Goal: Use online tool/utility: Utilize a website feature to perform a specific function

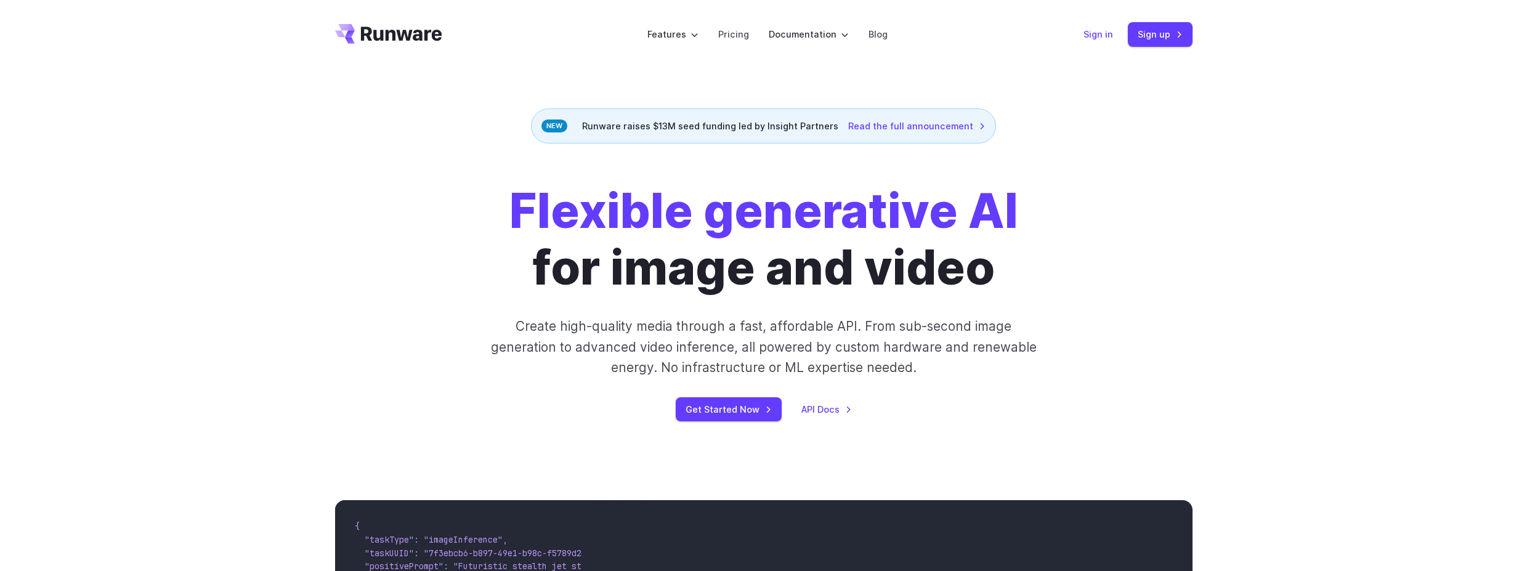
click at [1111, 38] on link "Sign in" at bounding box center [1099, 34] width 30 height 14
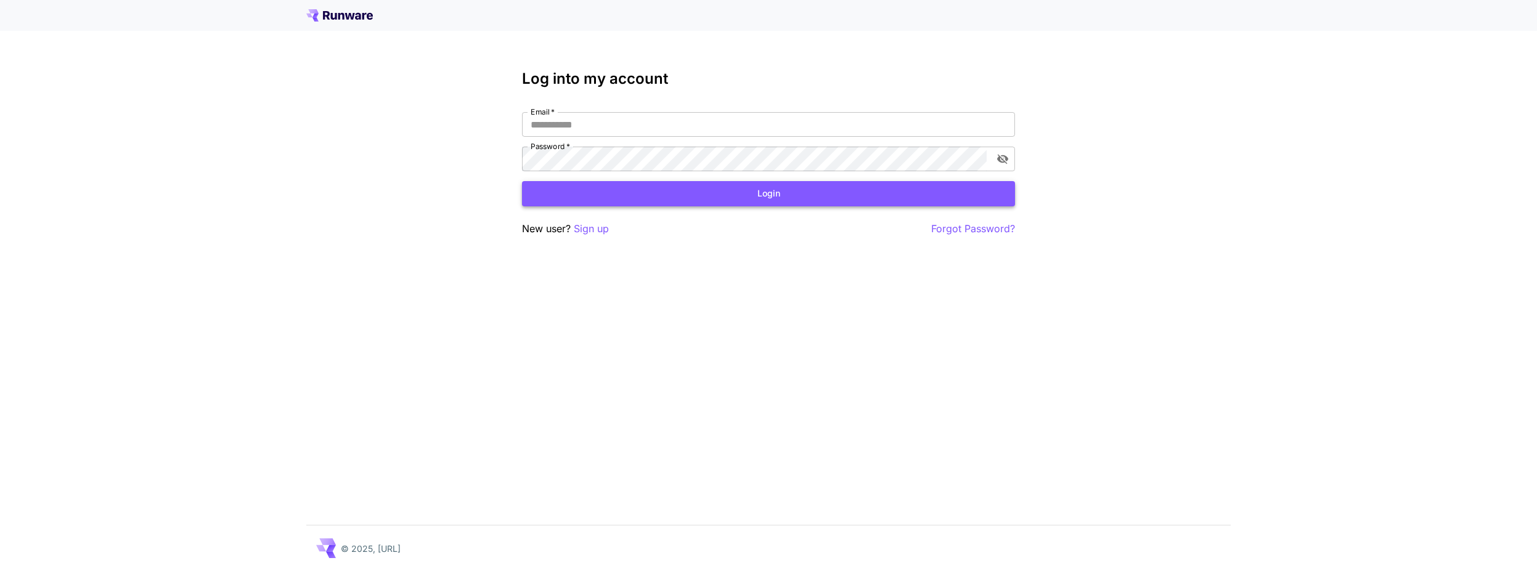
type input "**********"
click at [748, 196] on button "Login" at bounding box center [768, 193] width 493 height 25
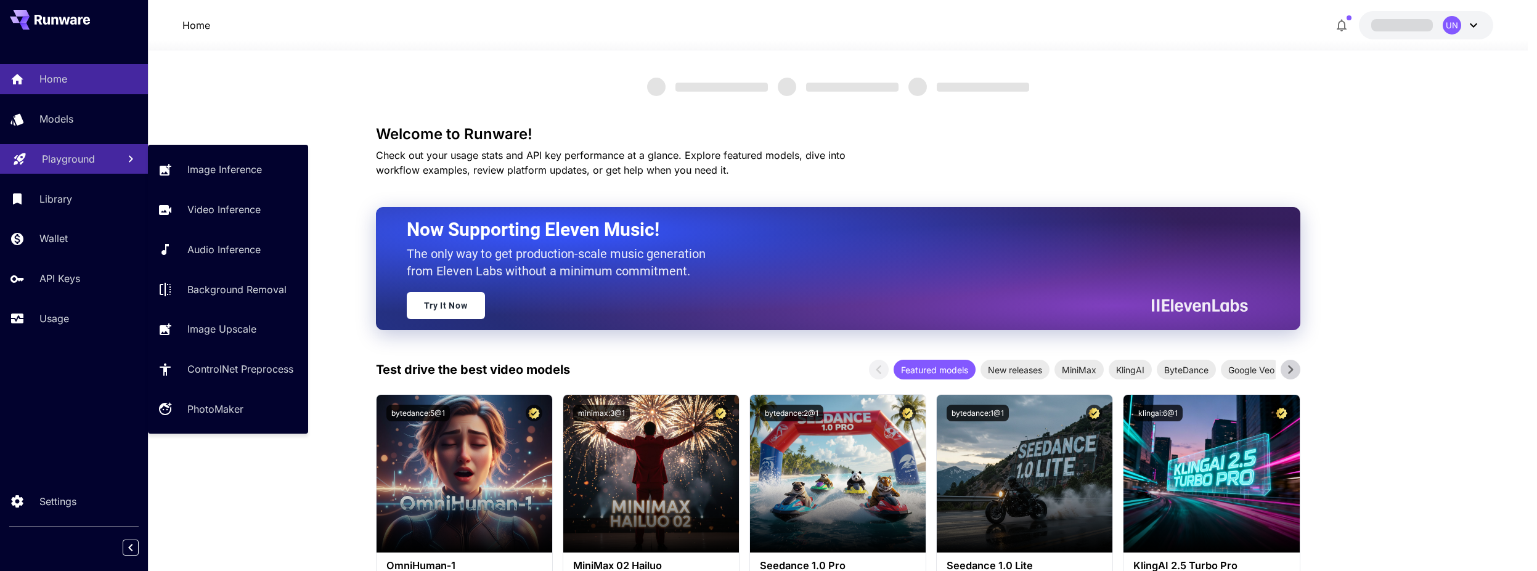
click at [71, 164] on p "Playground" at bounding box center [68, 159] width 53 height 15
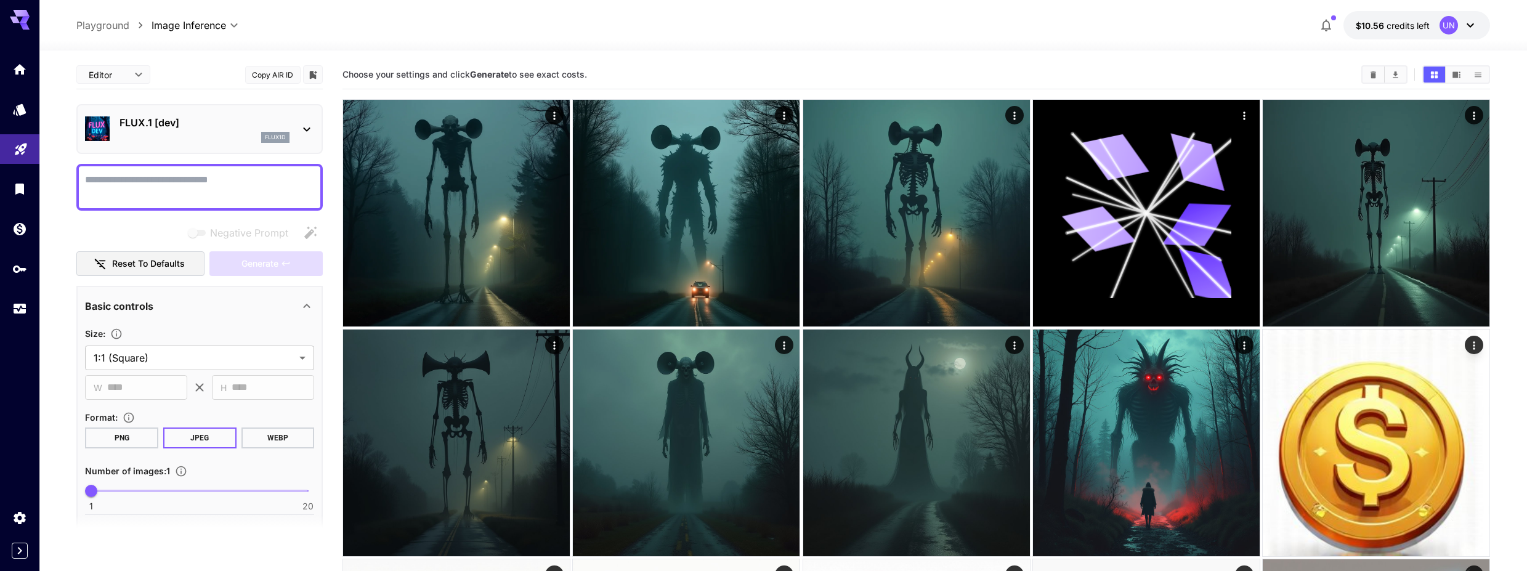
click at [209, 193] on textarea "Negative Prompt" at bounding box center [199, 188] width 229 height 30
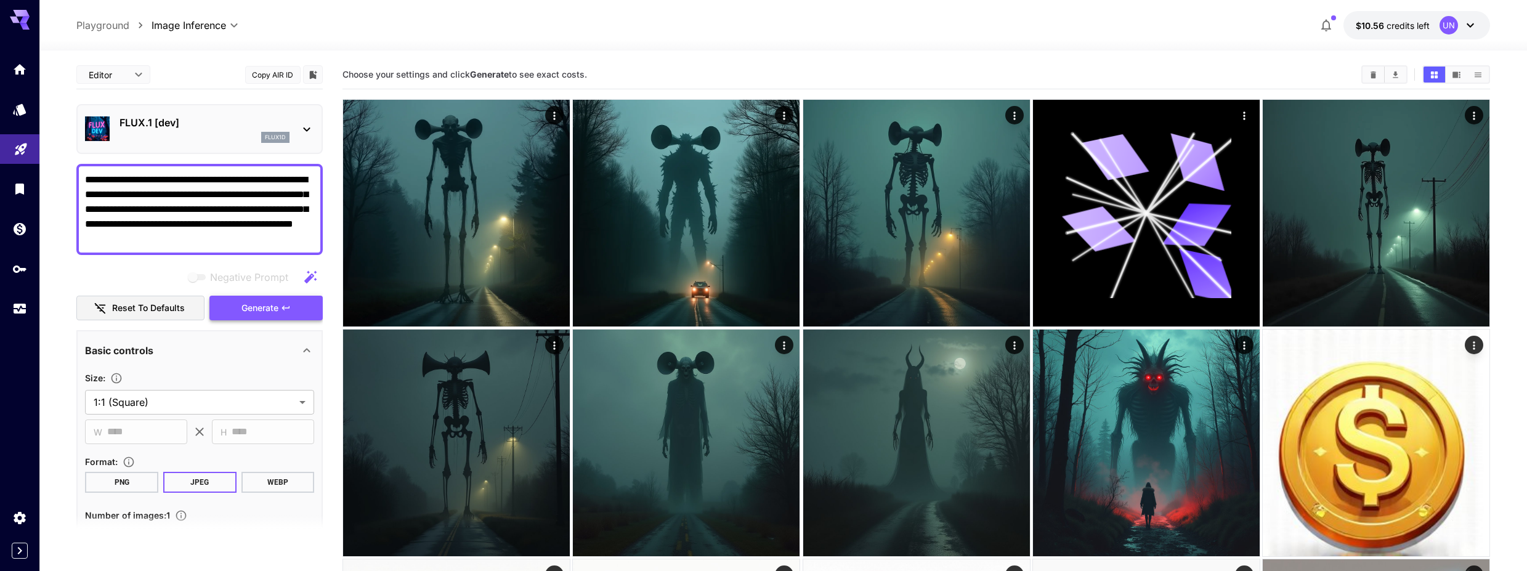
type textarea "**********"
click at [253, 310] on span "Generate" at bounding box center [260, 308] width 37 height 15
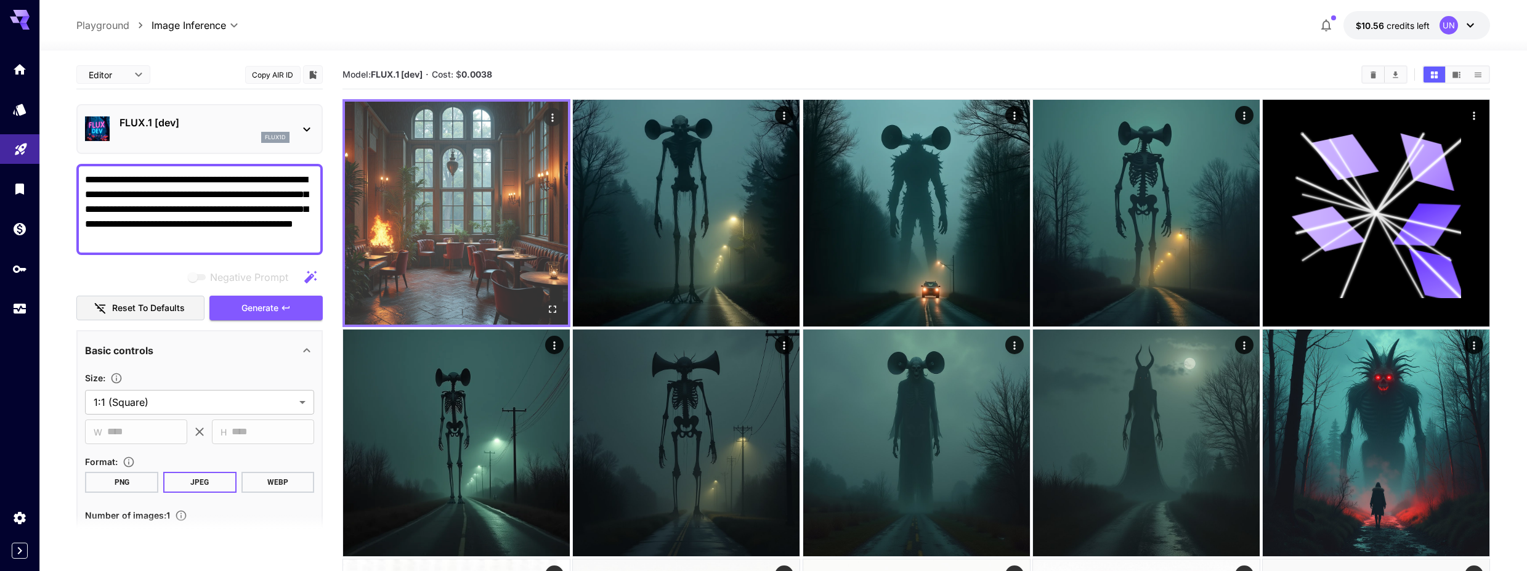
click at [450, 254] on img at bounding box center [456, 213] width 223 height 223
click at [550, 310] on icon "Open in fullscreen" at bounding box center [553, 309] width 12 height 12
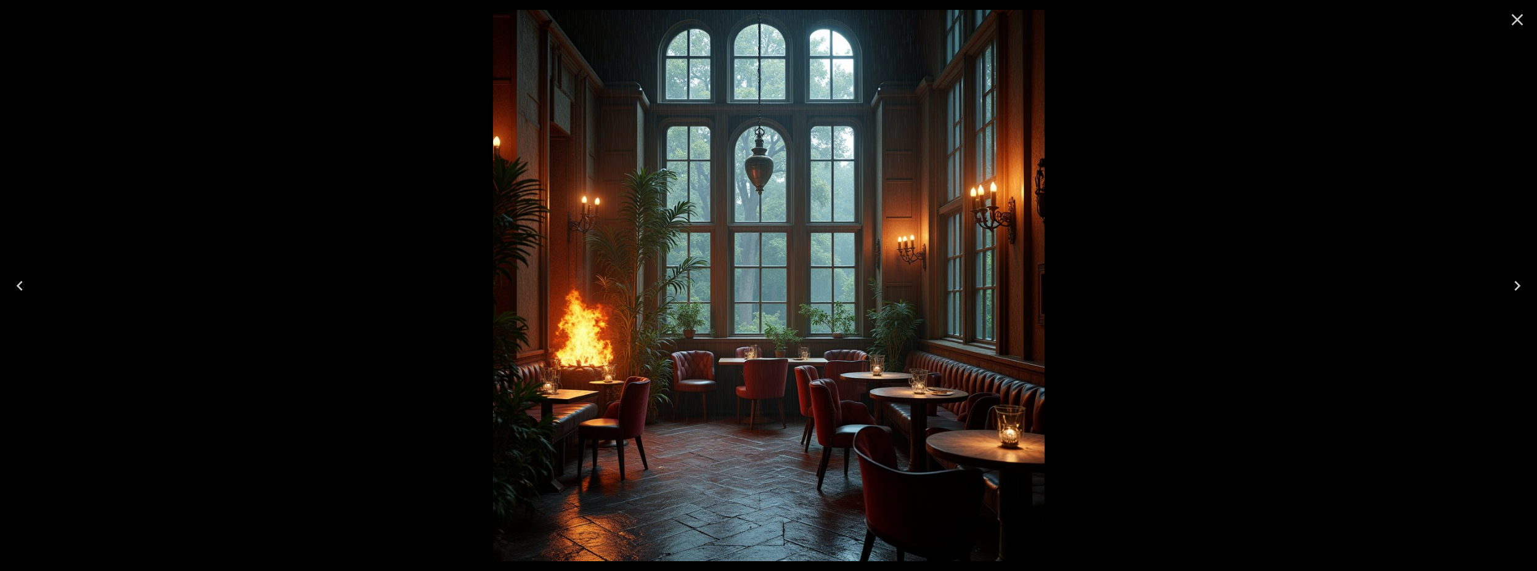
click at [1522, 18] on icon "Close" at bounding box center [1517, 20] width 20 height 20
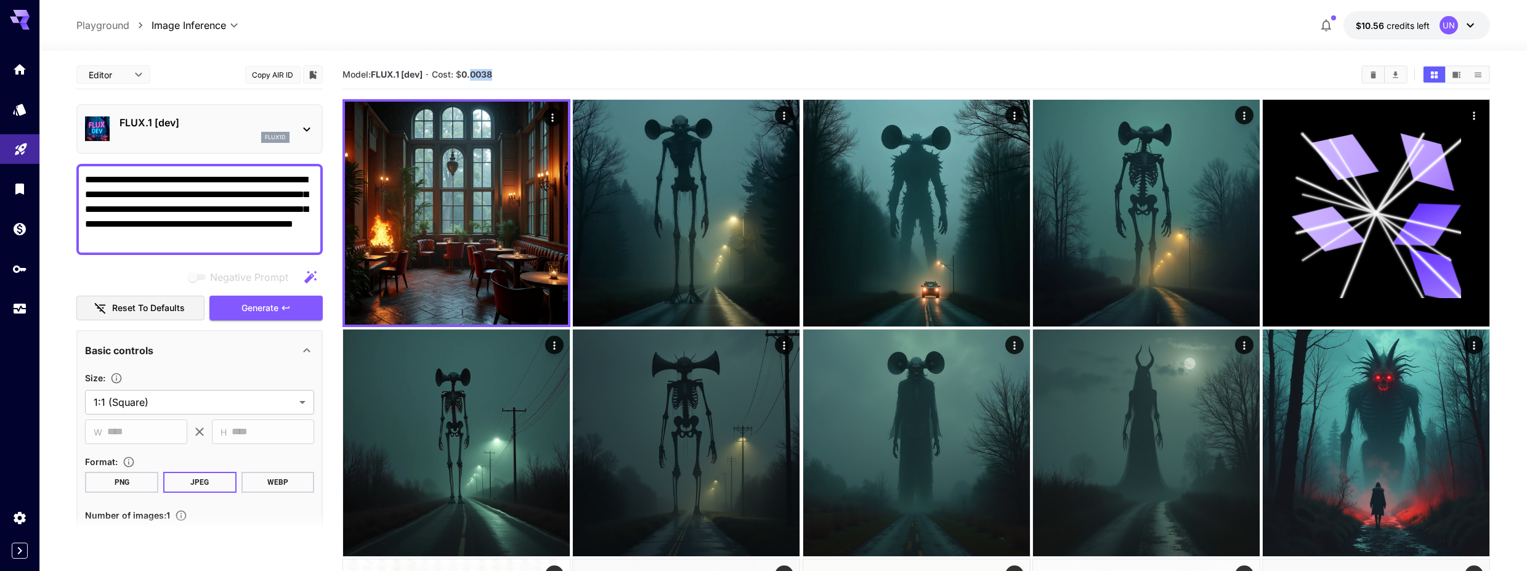
drag, startPoint x: 471, startPoint y: 76, endPoint x: 494, endPoint y: 77, distance: 22.8
click at [492, 77] on b "0.0038" at bounding box center [477, 74] width 31 height 10
click at [492, 78] on b "0.0038" at bounding box center [477, 74] width 31 height 10
